Goal: Transaction & Acquisition: Book appointment/travel/reservation

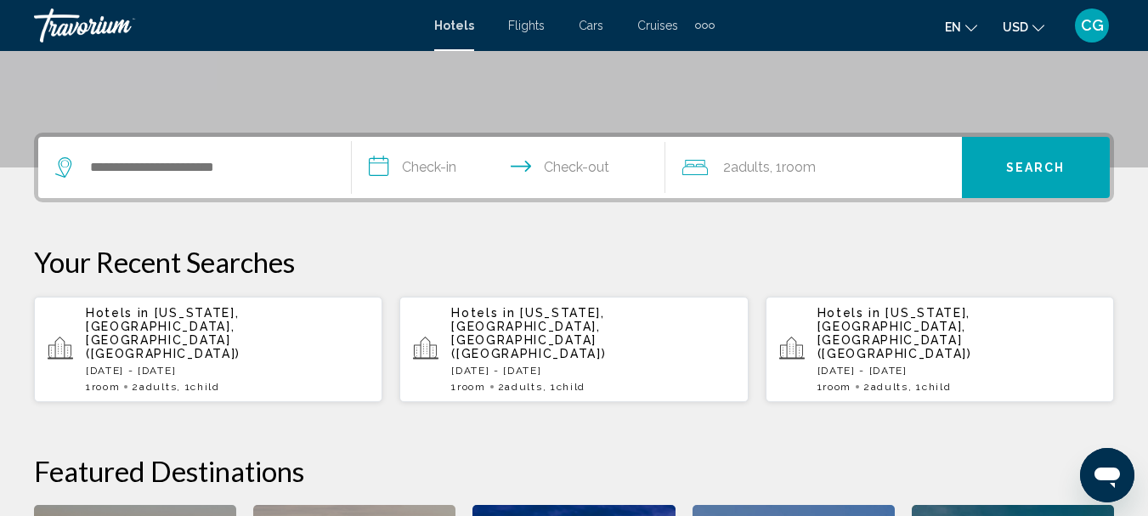
scroll to position [317, 0]
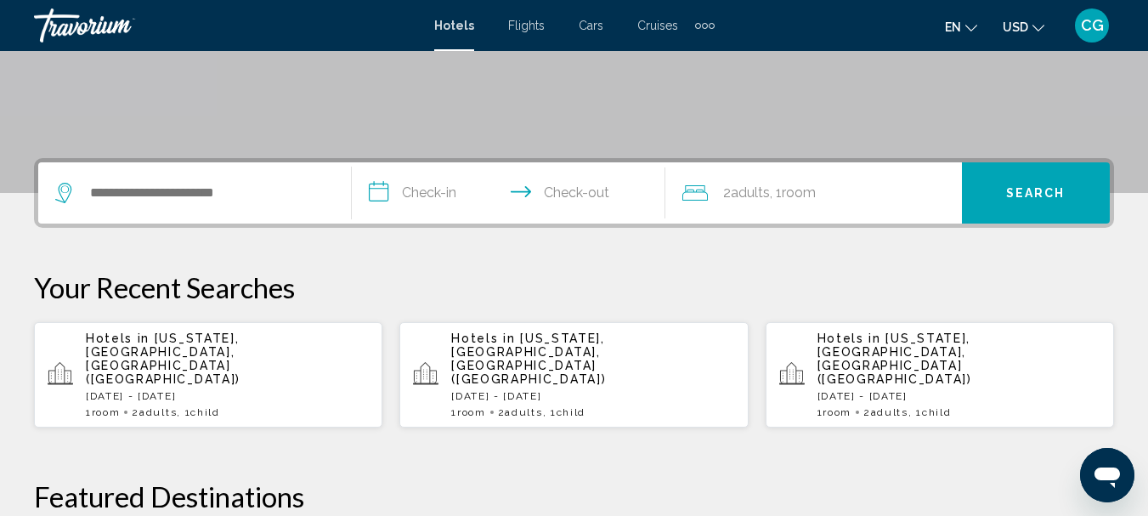
click at [138, 390] on p "[DATE] - [DATE]" at bounding box center [227, 396] width 283 height 12
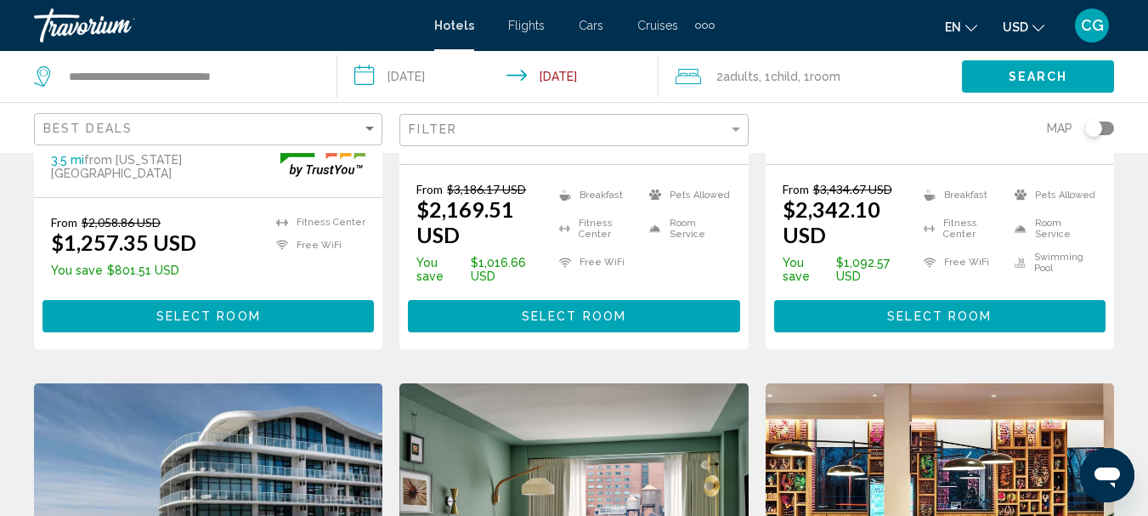
scroll to position [680, 0]
